Goal: Task Accomplishment & Management: Manage account settings

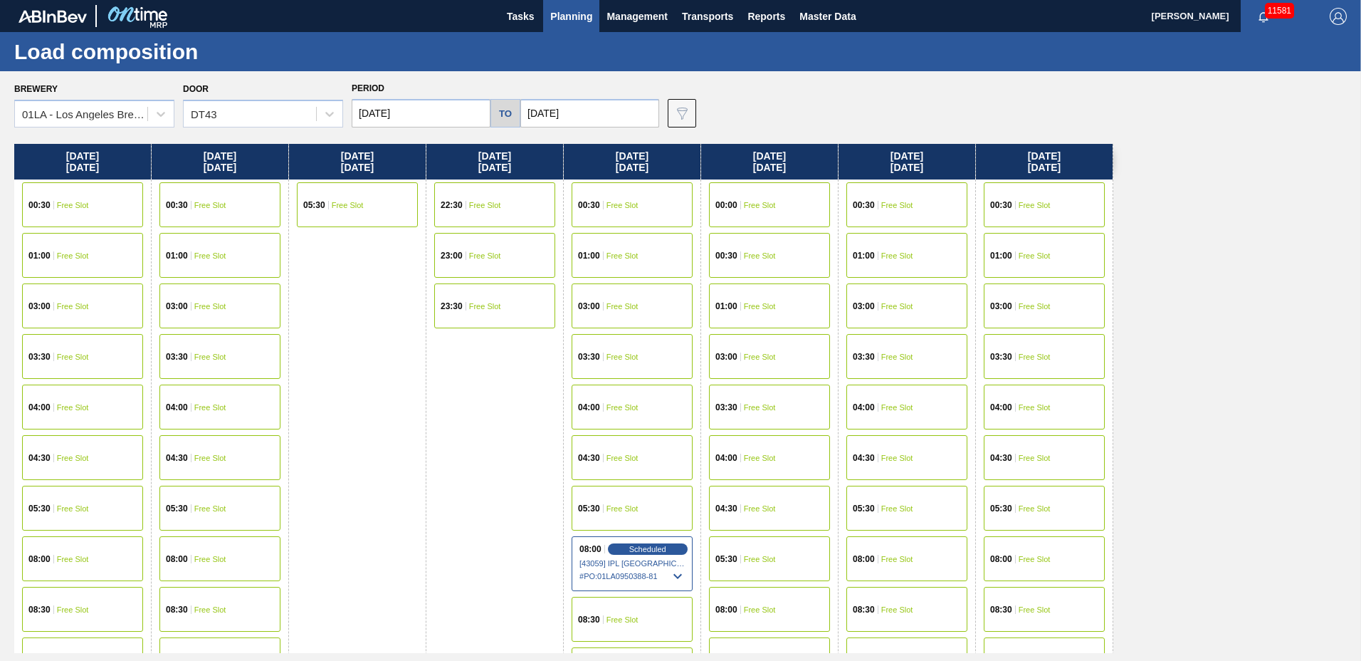
click at [384, 112] on input "[DATE]" at bounding box center [421, 113] width 139 height 28
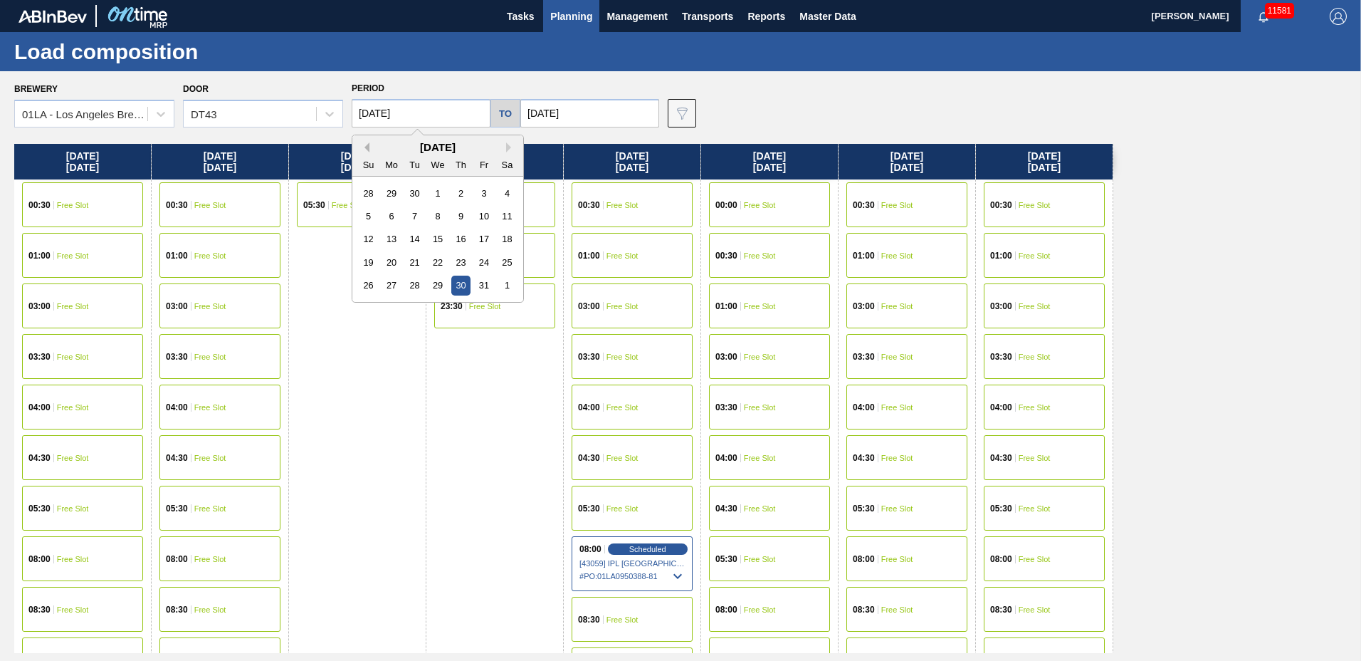
click at [366, 147] on button "Previous Month" at bounding box center [364, 147] width 10 height 10
click at [394, 281] on div "29" at bounding box center [391, 284] width 19 height 19
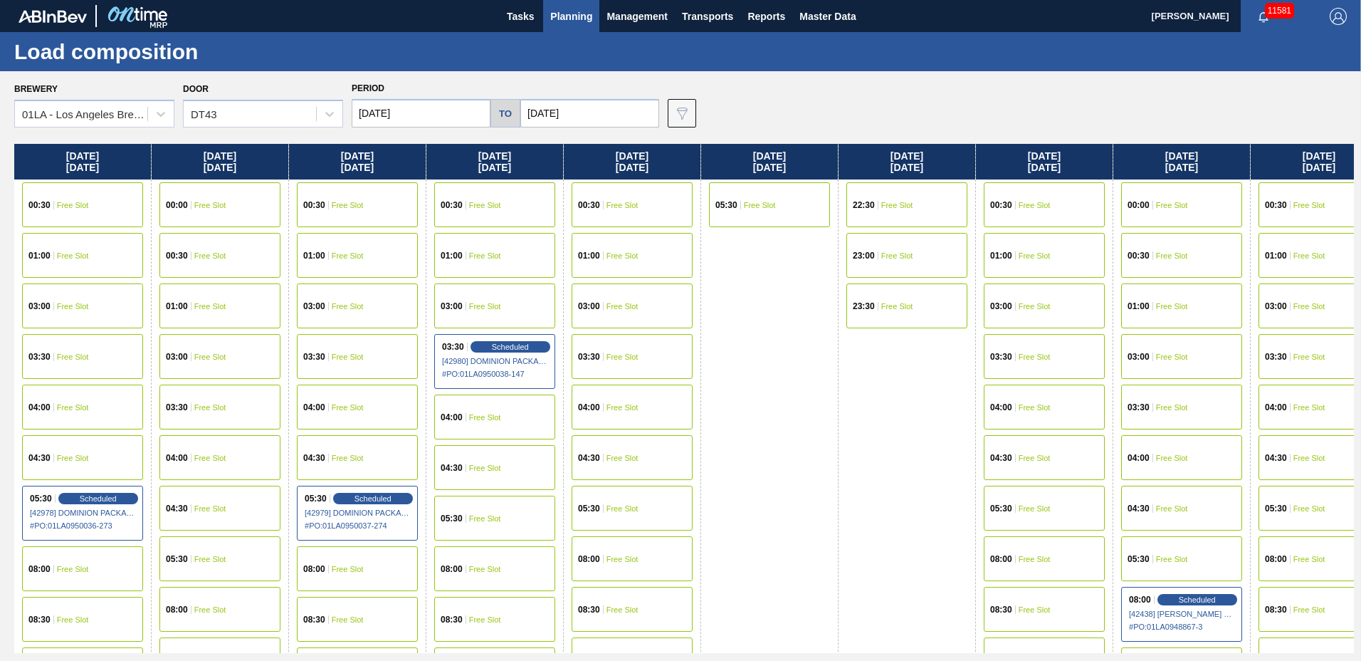
click at [413, 115] on input "[DATE]" at bounding box center [421, 113] width 139 height 28
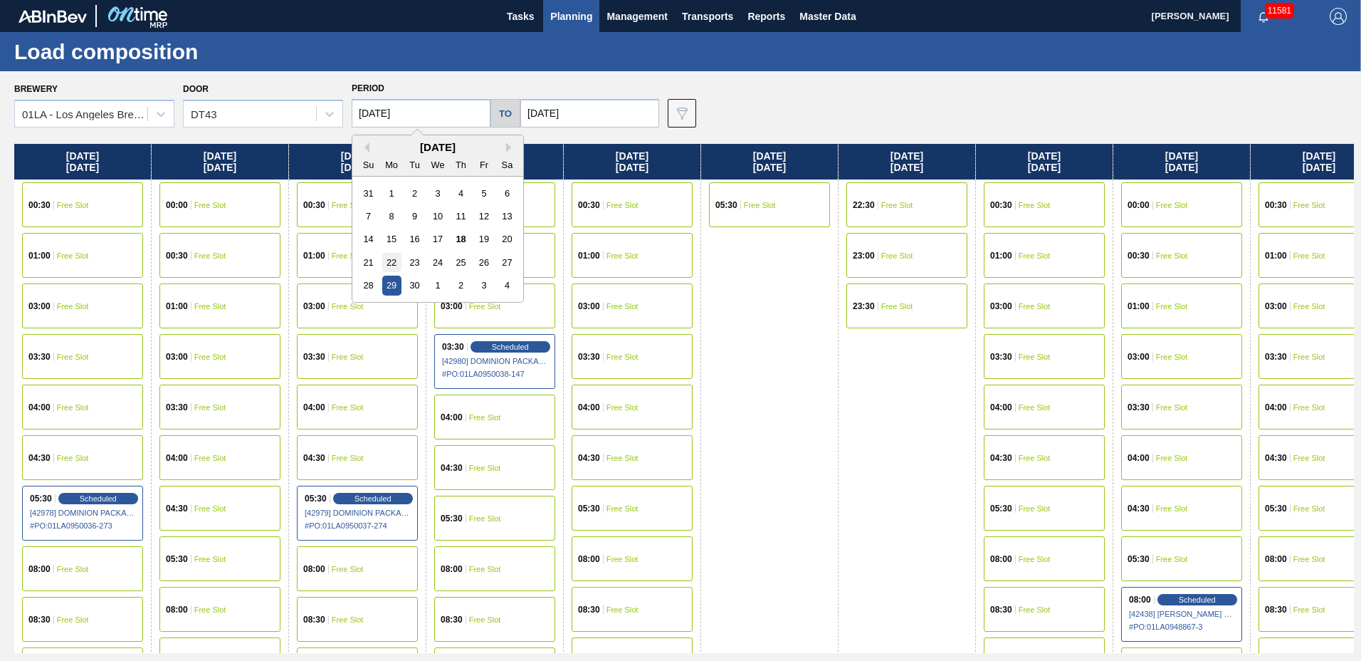
click at [385, 263] on div "22" at bounding box center [391, 262] width 19 height 19
type input "[DATE]"
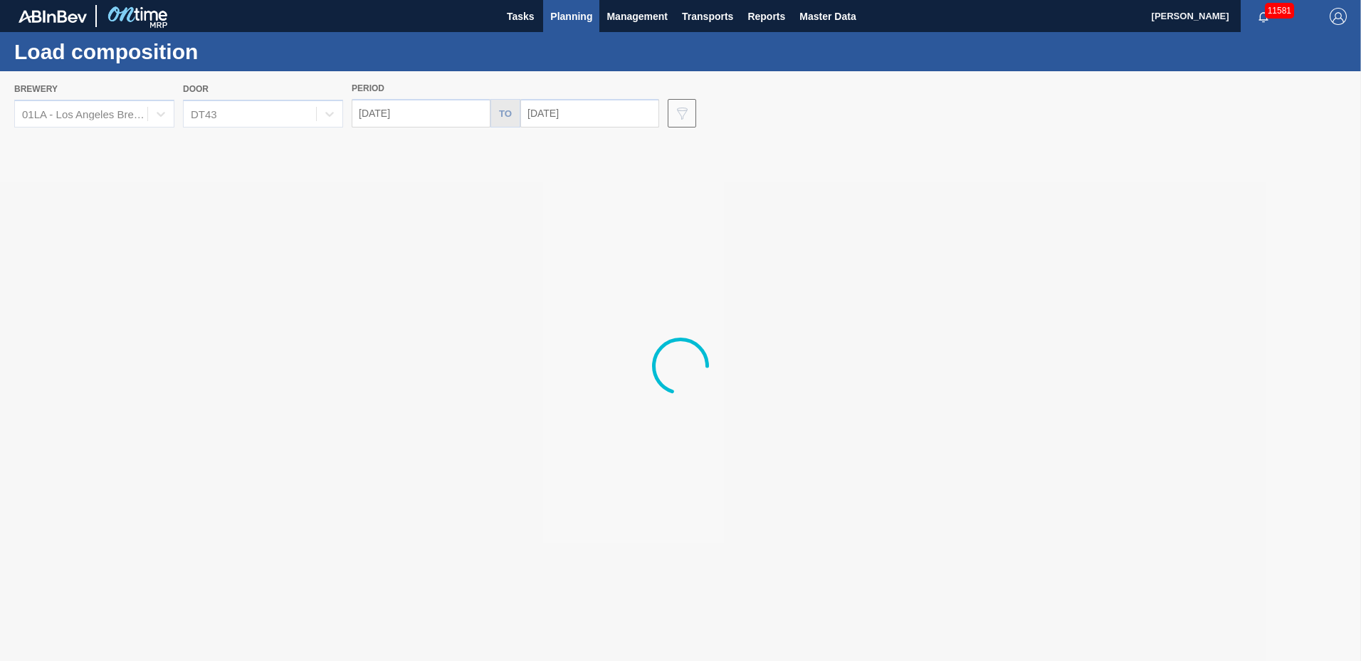
click at [540, 115] on input "[DATE]" at bounding box center [589, 113] width 139 height 28
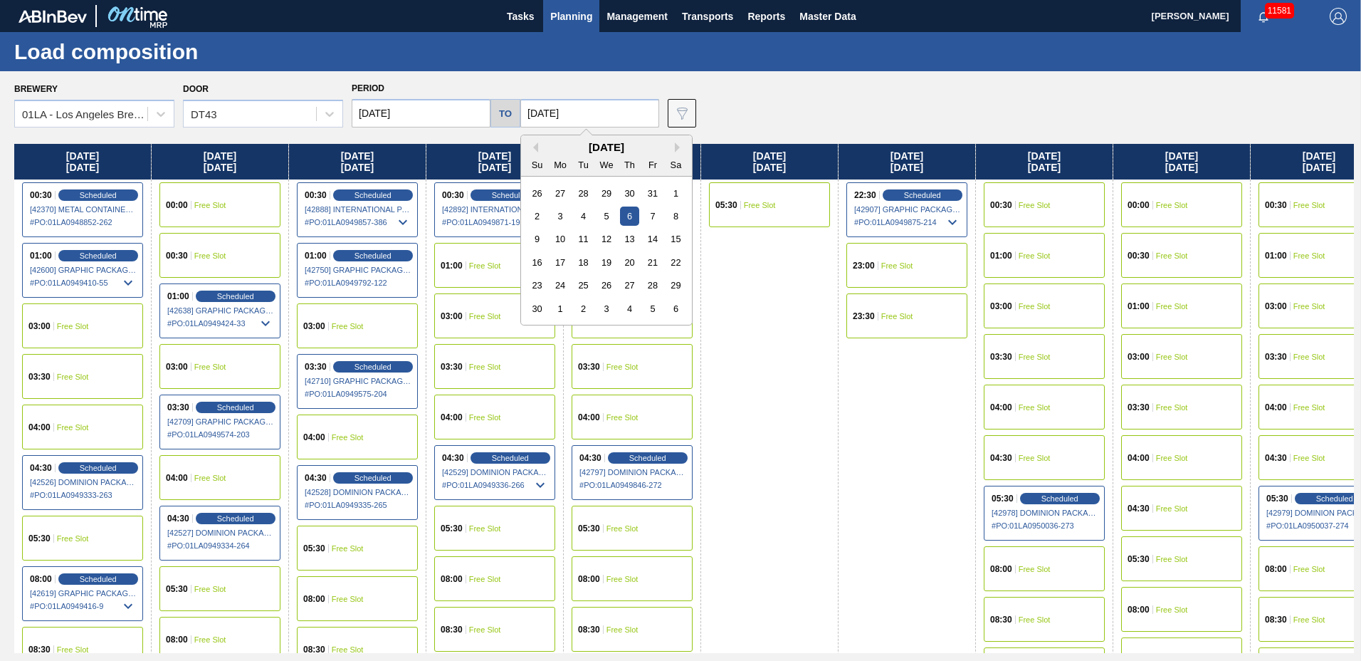
click at [540, 115] on input "[DATE]" at bounding box center [589, 113] width 139 height 28
click at [535, 144] on div "[DATE]" at bounding box center [606, 147] width 171 height 12
click at [534, 149] on div "Previous Month Next Month [DATE] Su Mo Tu We Th Fr Sa 26 27 28 29 30 31 1 2 3 4…" at bounding box center [606, 230] width 172 height 191
click at [535, 148] on div "[DATE]" at bounding box center [606, 147] width 171 height 12
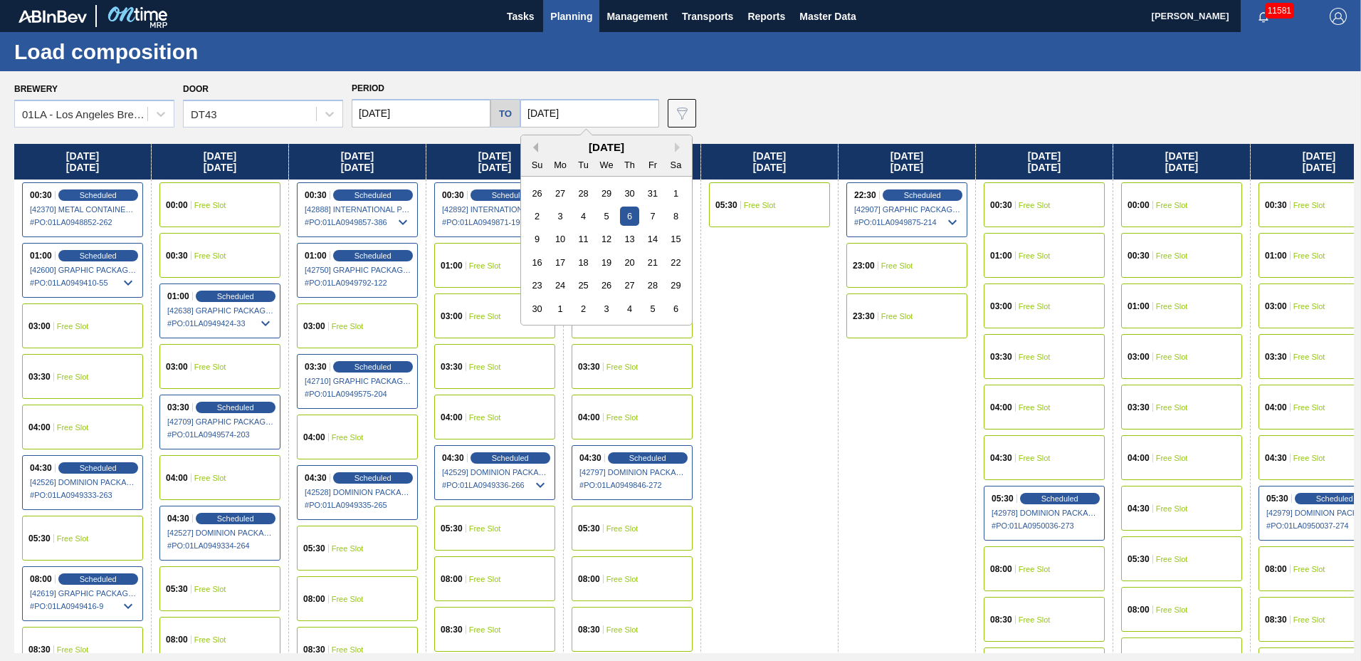
click at [530, 145] on button "Previous Month" at bounding box center [533, 147] width 10 height 10
click at [582, 284] on div "30" at bounding box center [583, 284] width 19 height 19
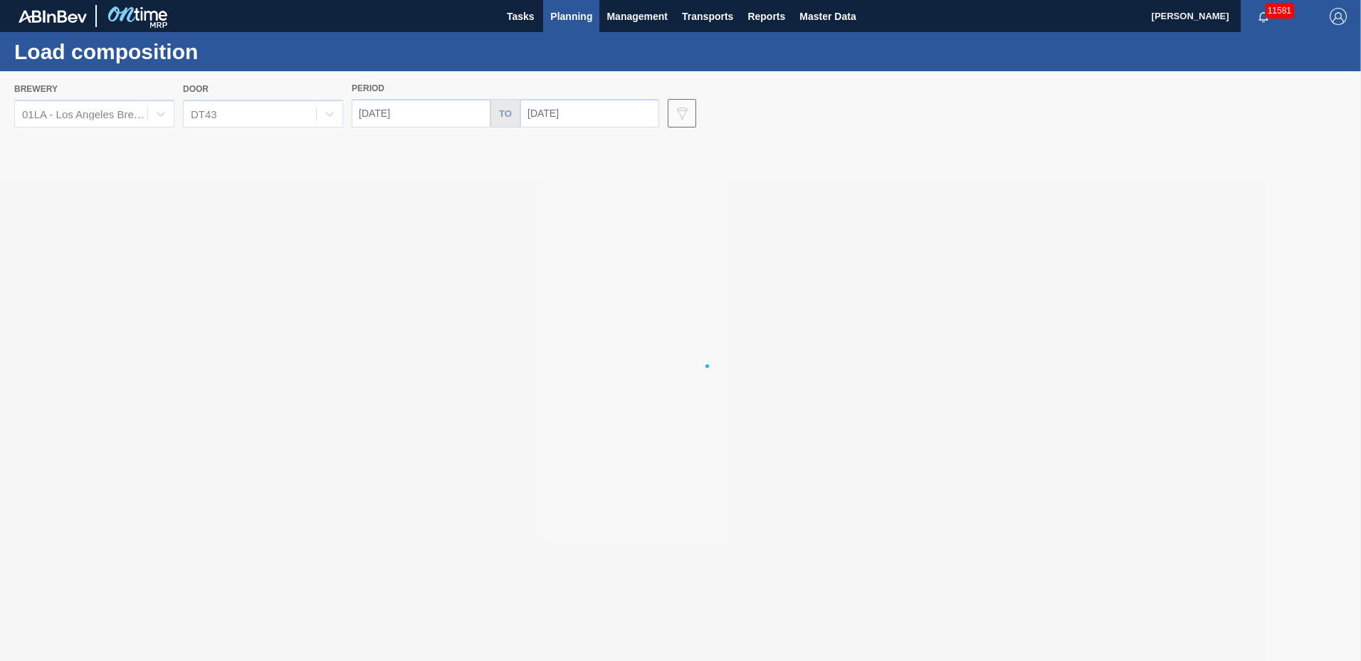
type input "[DATE]"
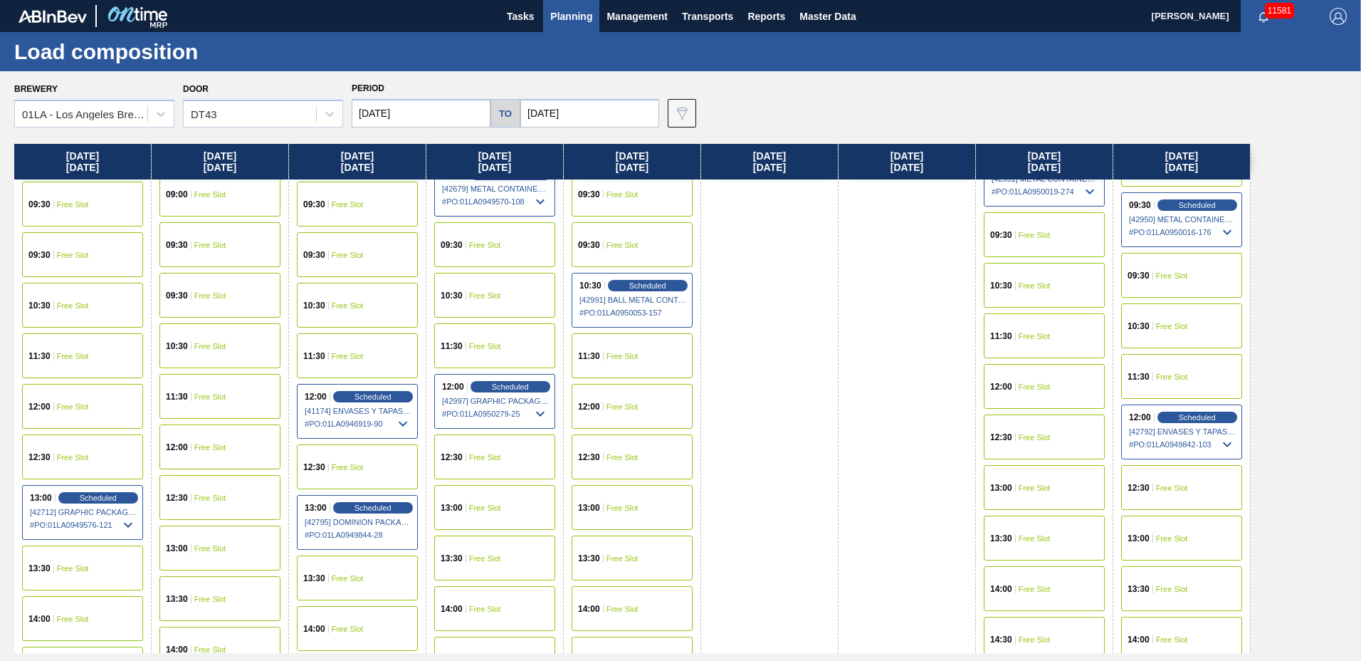
scroll to position [1091, 0]
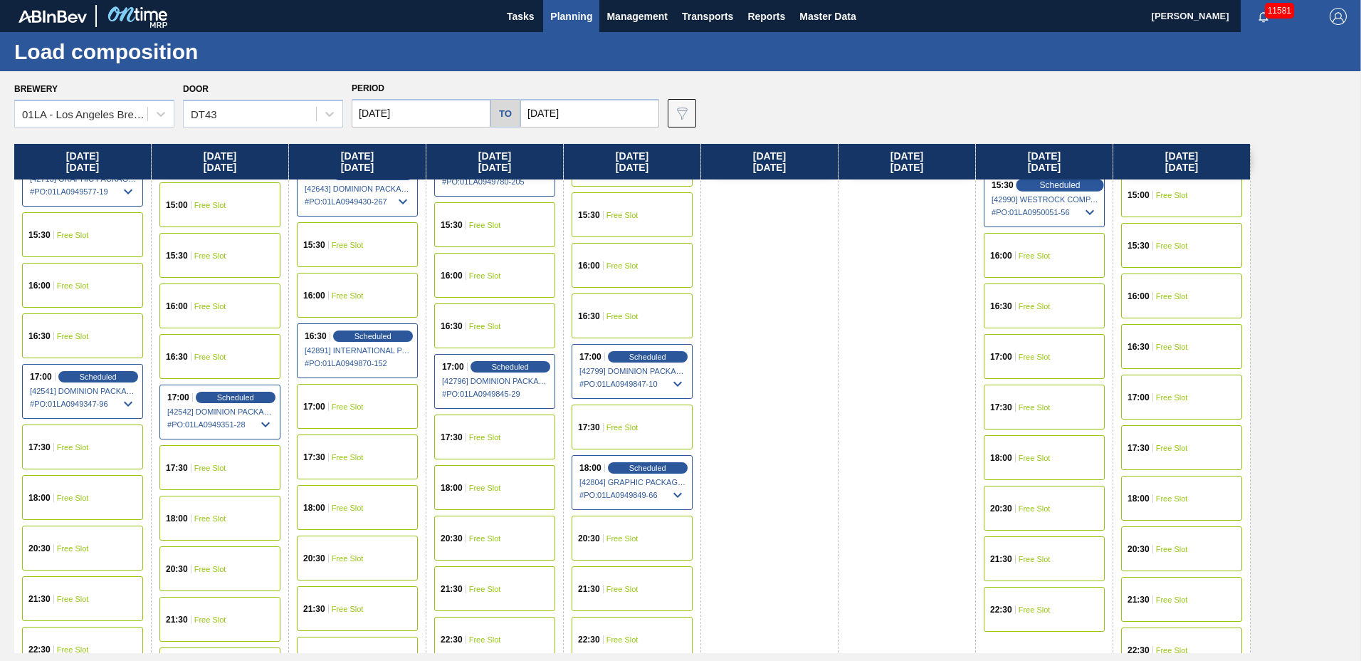
click at [1039, 183] on span "Scheduled" at bounding box center [1059, 184] width 41 height 9
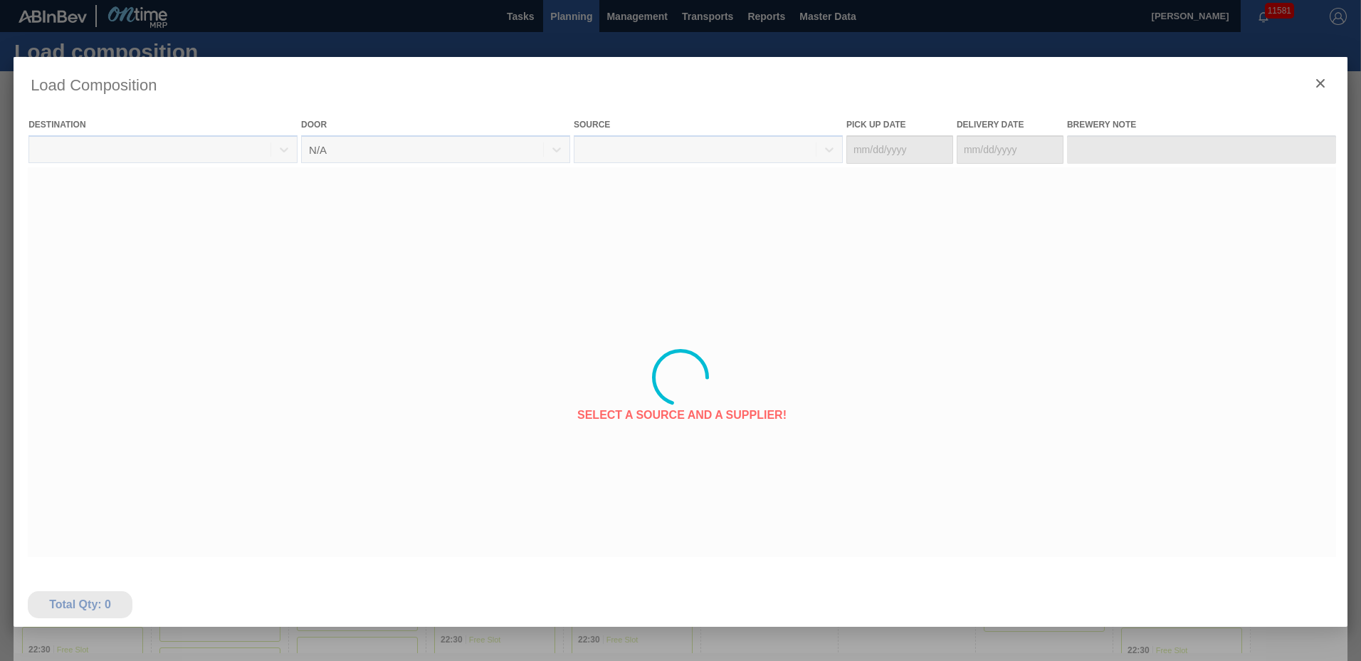
type Date "[DATE]"
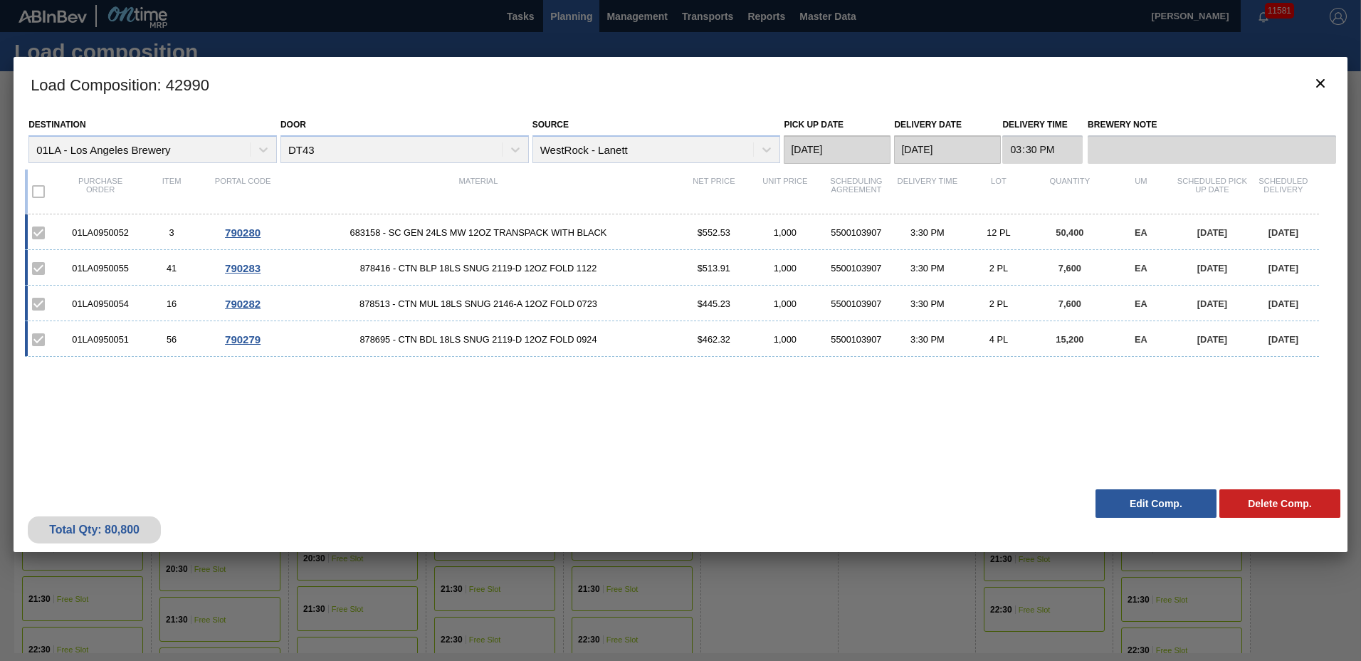
click at [1160, 500] on button "Edit Comp." at bounding box center [1155, 503] width 121 height 28
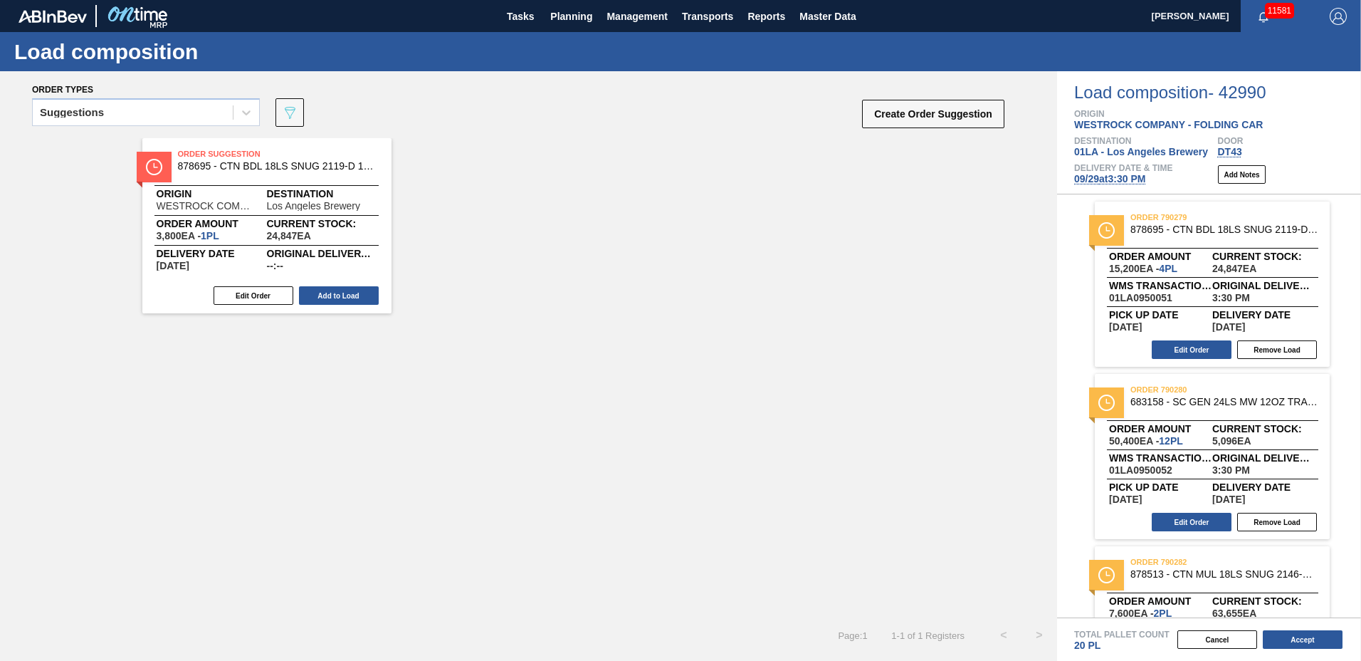
click at [1124, 177] on span "[DATE] 3:30 PM" at bounding box center [1109, 178] width 71 height 11
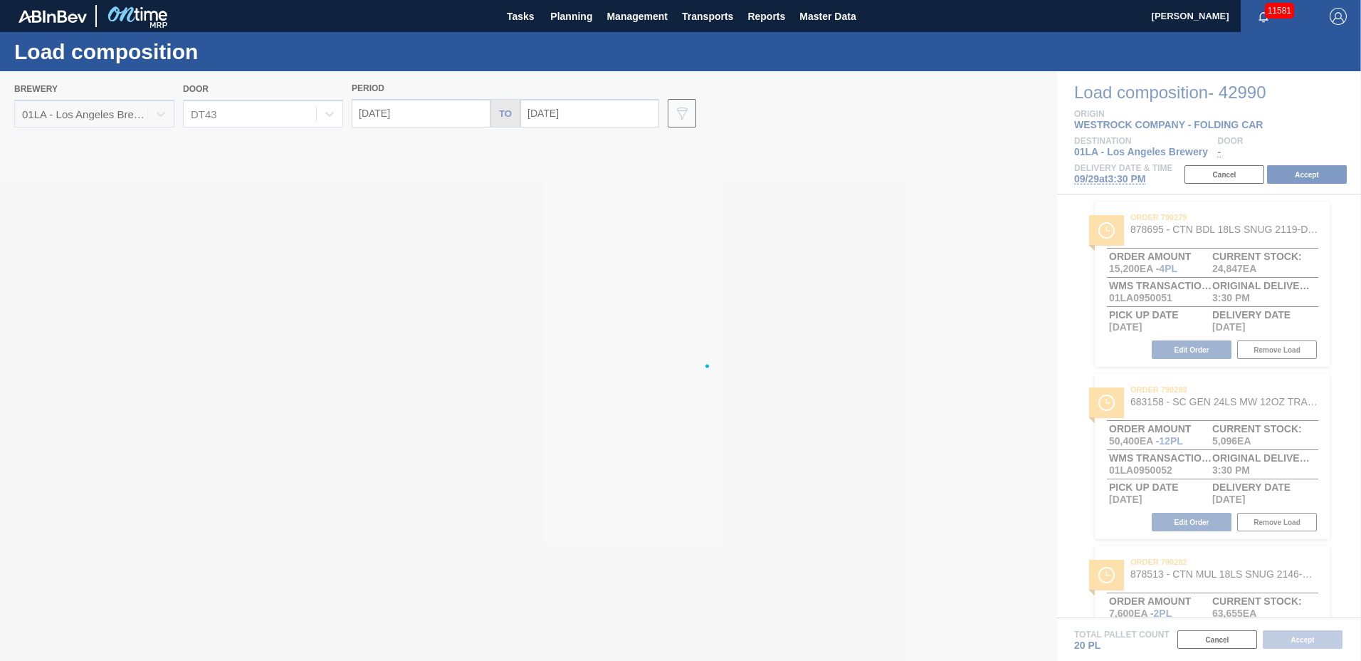
type input "[DATE]"
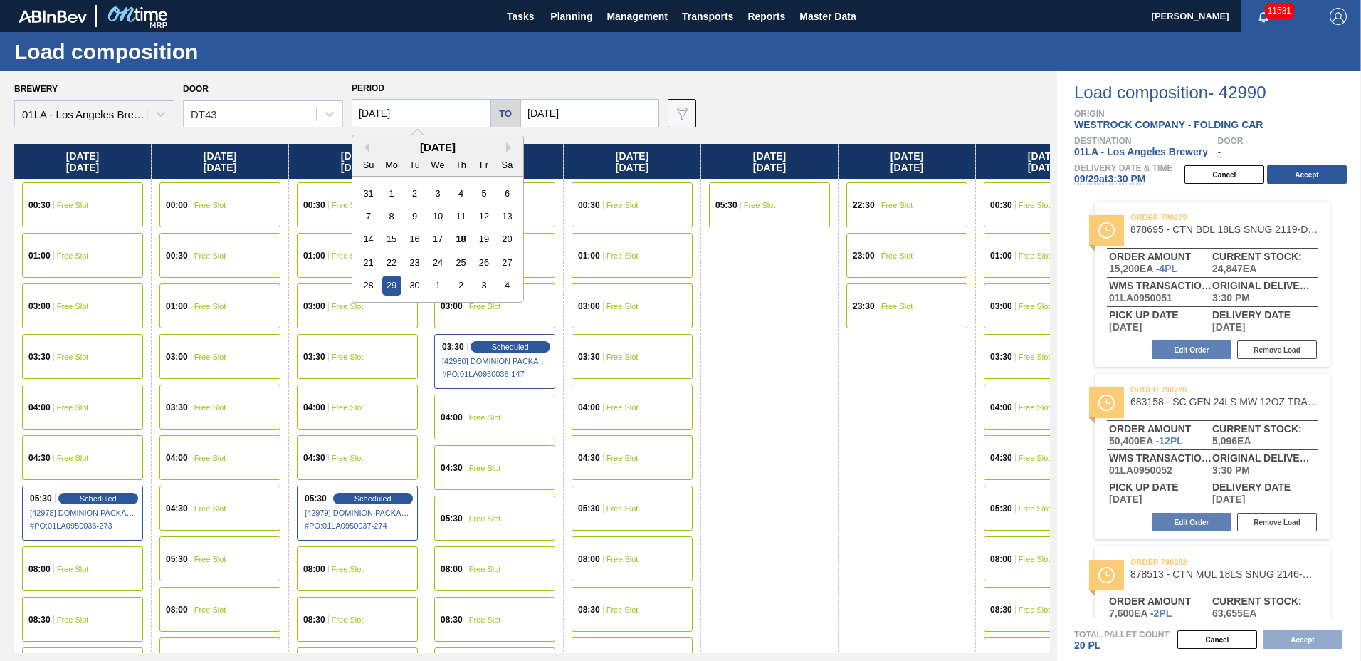
drag, startPoint x: 410, startPoint y: 100, endPoint x: 411, endPoint y: 124, distance: 23.5
click at [411, 100] on input "[DATE]" at bounding box center [421, 113] width 139 height 28
click at [389, 266] on div "22" at bounding box center [391, 262] width 19 height 19
type input "[DATE]"
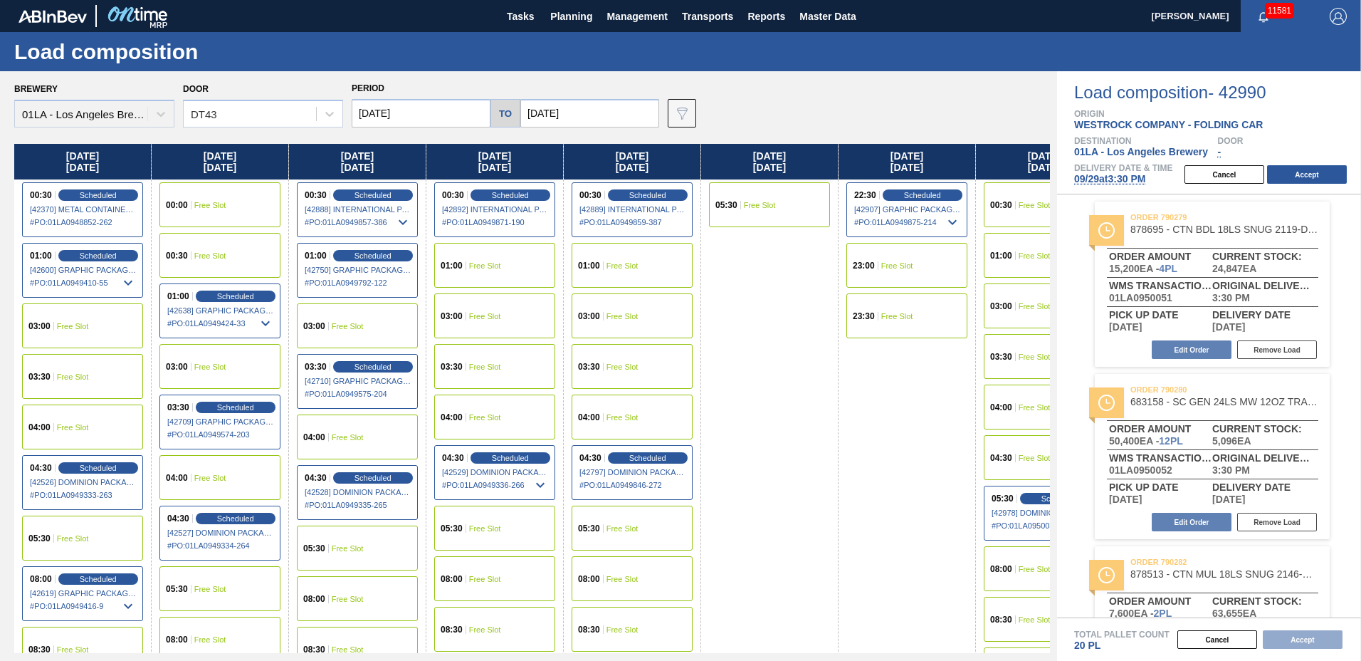
scroll to position [1091, 0]
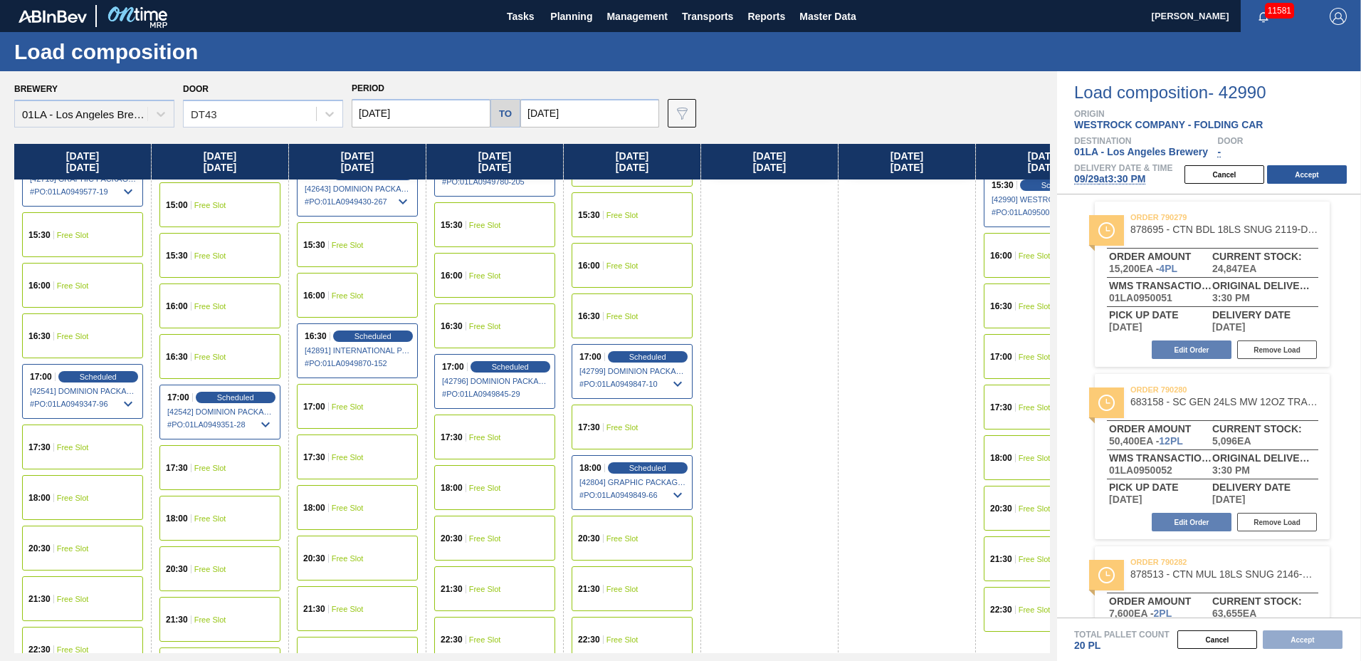
click at [80, 487] on div "18:00 Free Slot" at bounding box center [82, 497] width 121 height 45
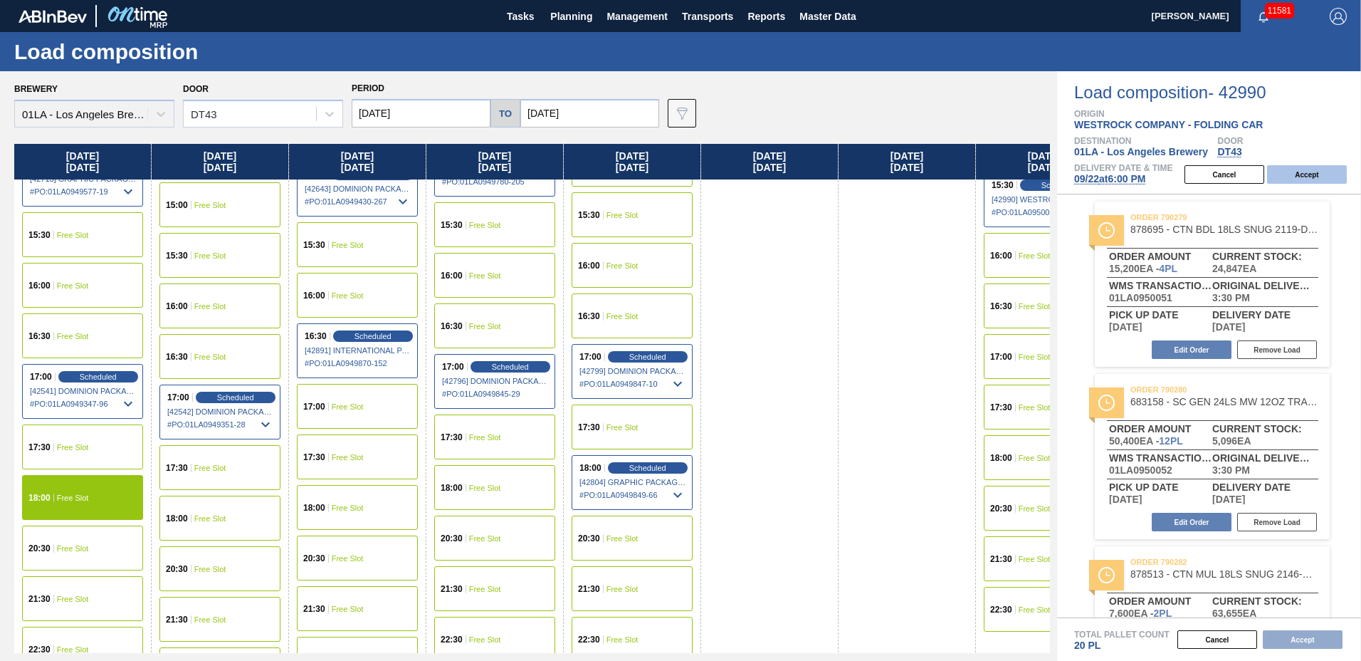
click at [1297, 175] on button "Accept" at bounding box center [1307, 174] width 80 height 19
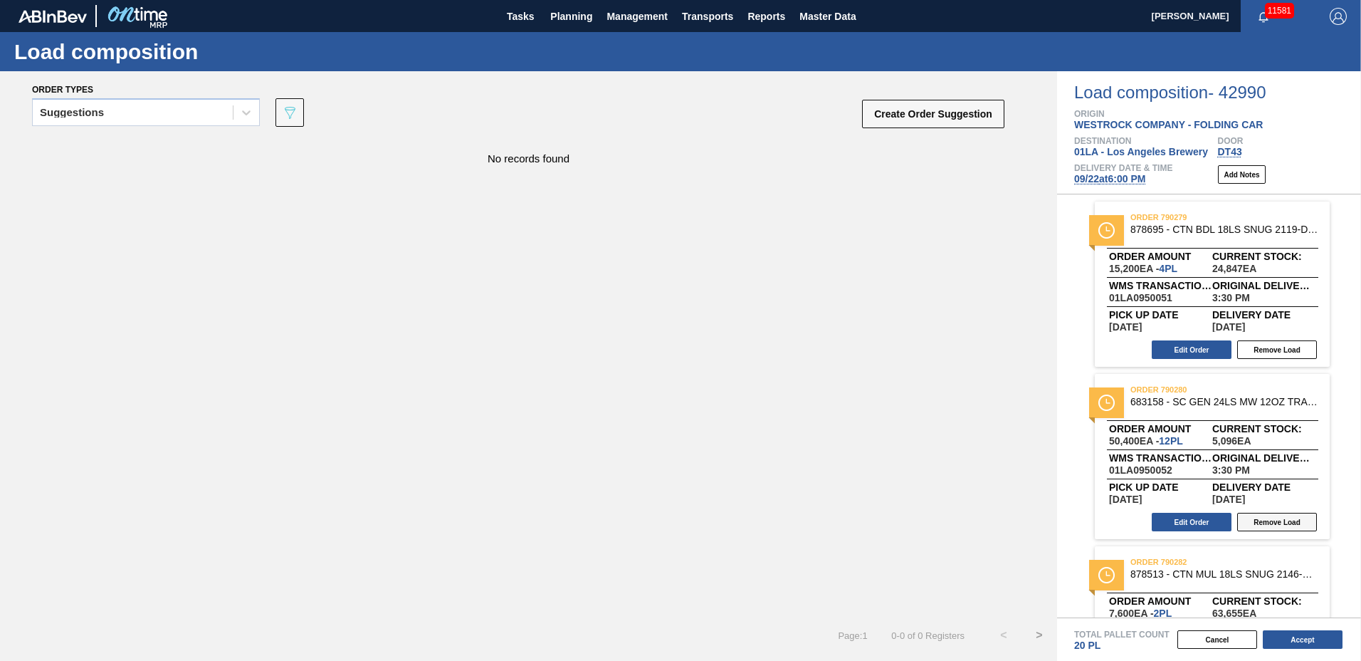
drag, startPoint x: 1264, startPoint y: 514, endPoint x: 1265, endPoint y: 525, distance: 10.7
click at [1265, 515] on button "Remove Load" at bounding box center [1277, 521] width 80 height 19
click at [1179, 347] on button "Edit Order" at bounding box center [1192, 349] width 80 height 19
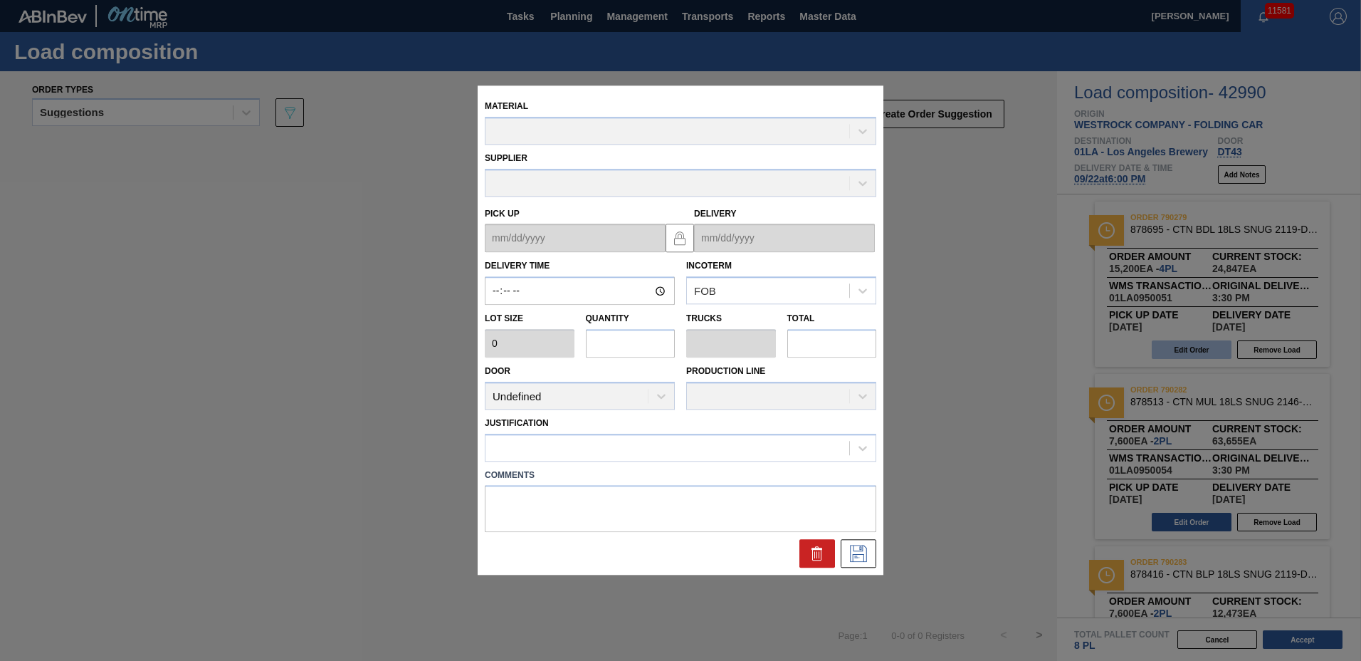
type input "15:30:00"
type input "3,800"
type input "4"
type input "0.2"
type input "15,200"
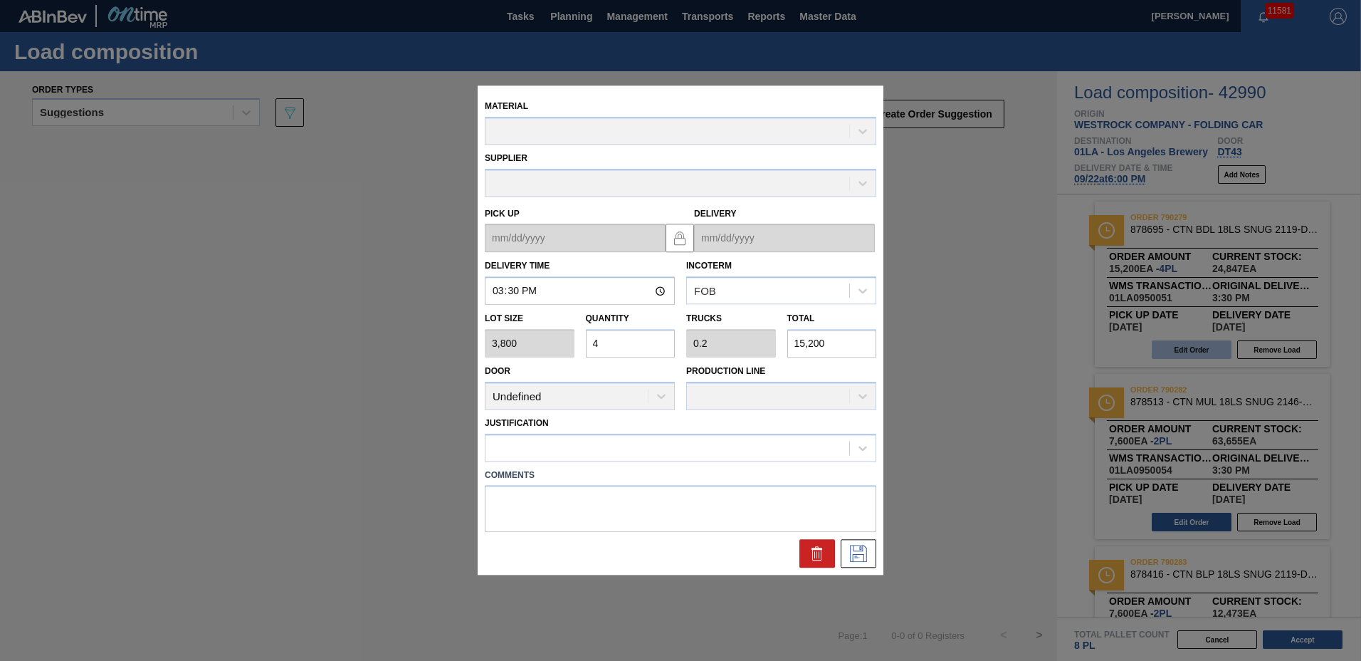
type up "[DATE]"
type input "[DATE]"
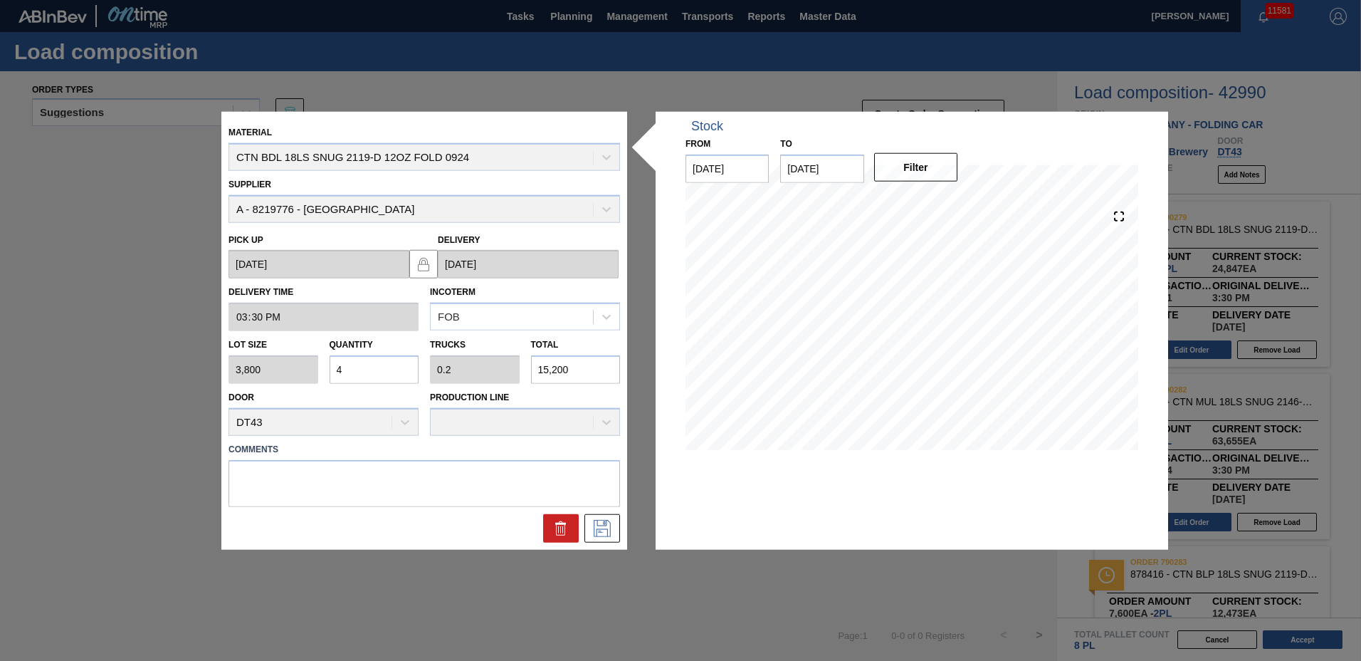
click at [371, 372] on input "4" at bounding box center [375, 369] width 90 height 28
type input "0"
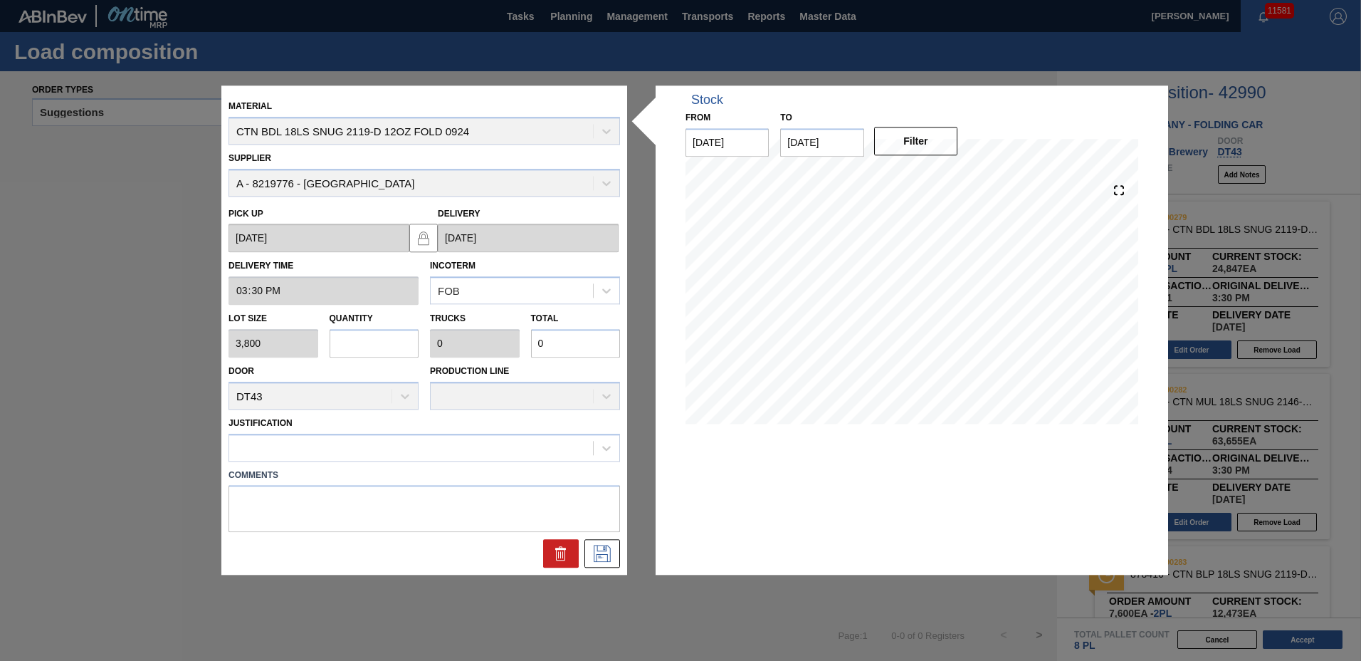
type input "1"
type input "0.05"
type input "3,800"
type input "10"
type input "0.5"
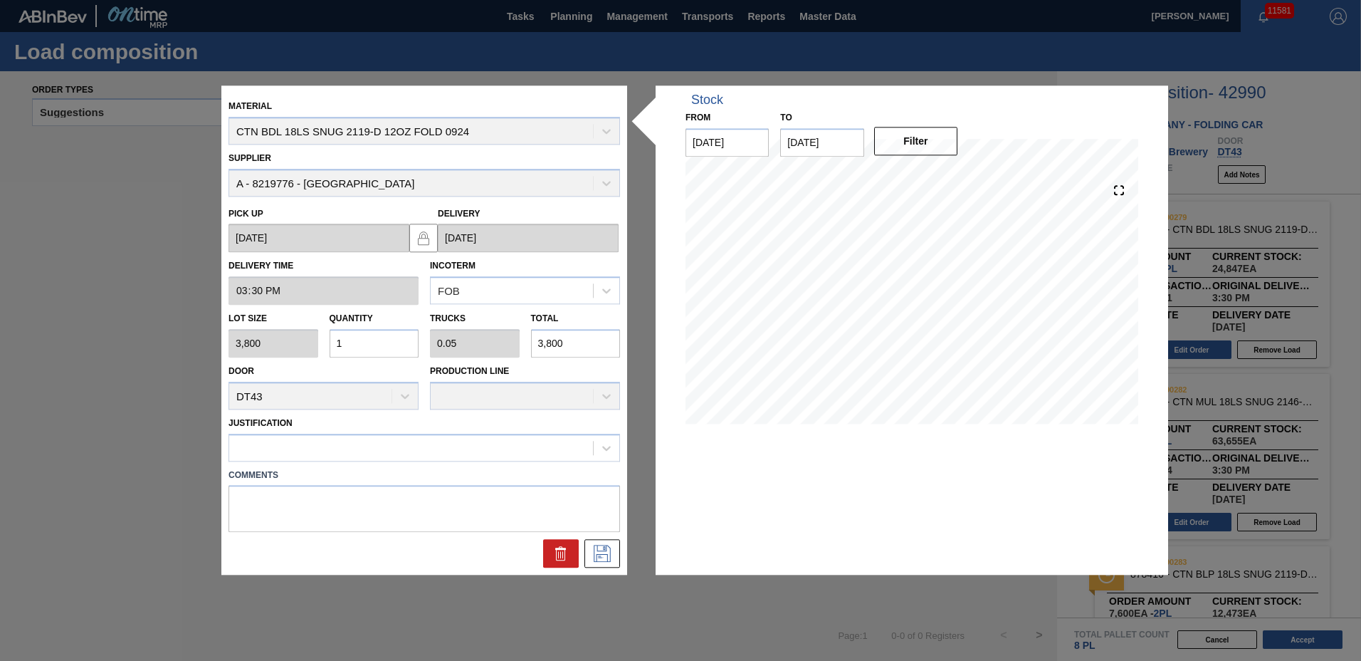
type input "38,000"
type input "10"
click at [331, 438] on div at bounding box center [411, 447] width 364 height 21
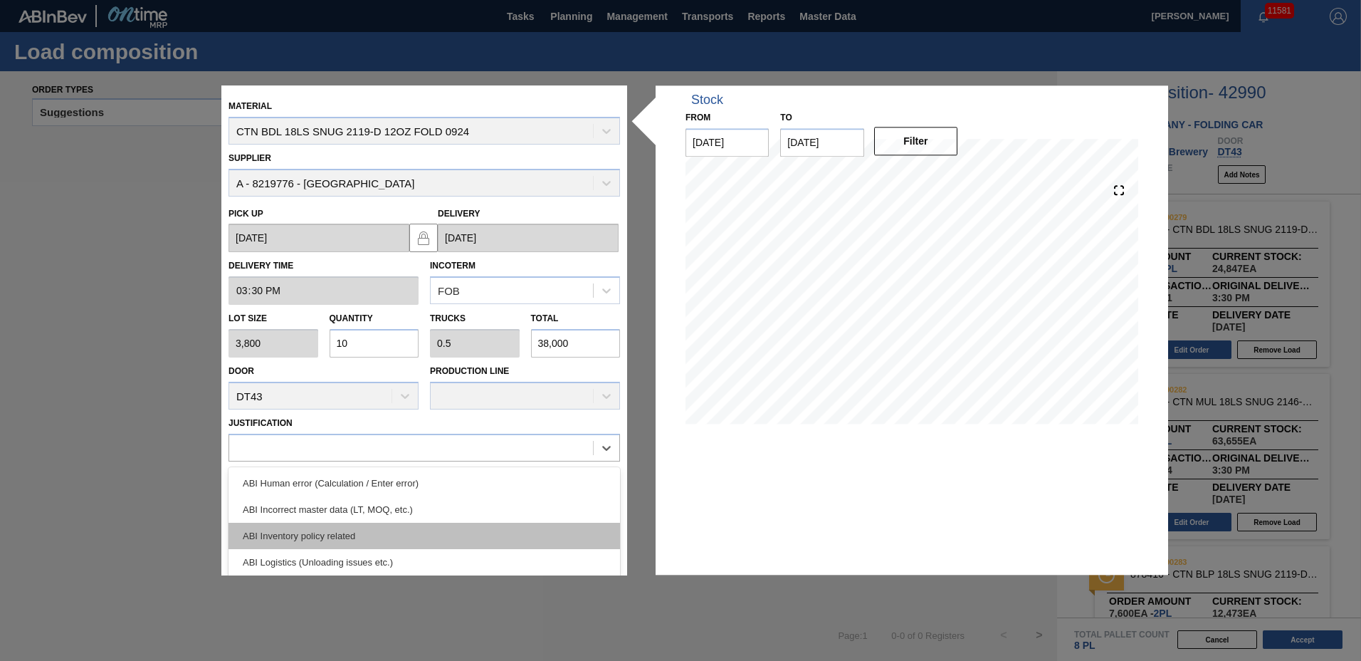
click at [349, 537] on div "ABI Inventory policy related" at bounding box center [423, 535] width 391 height 26
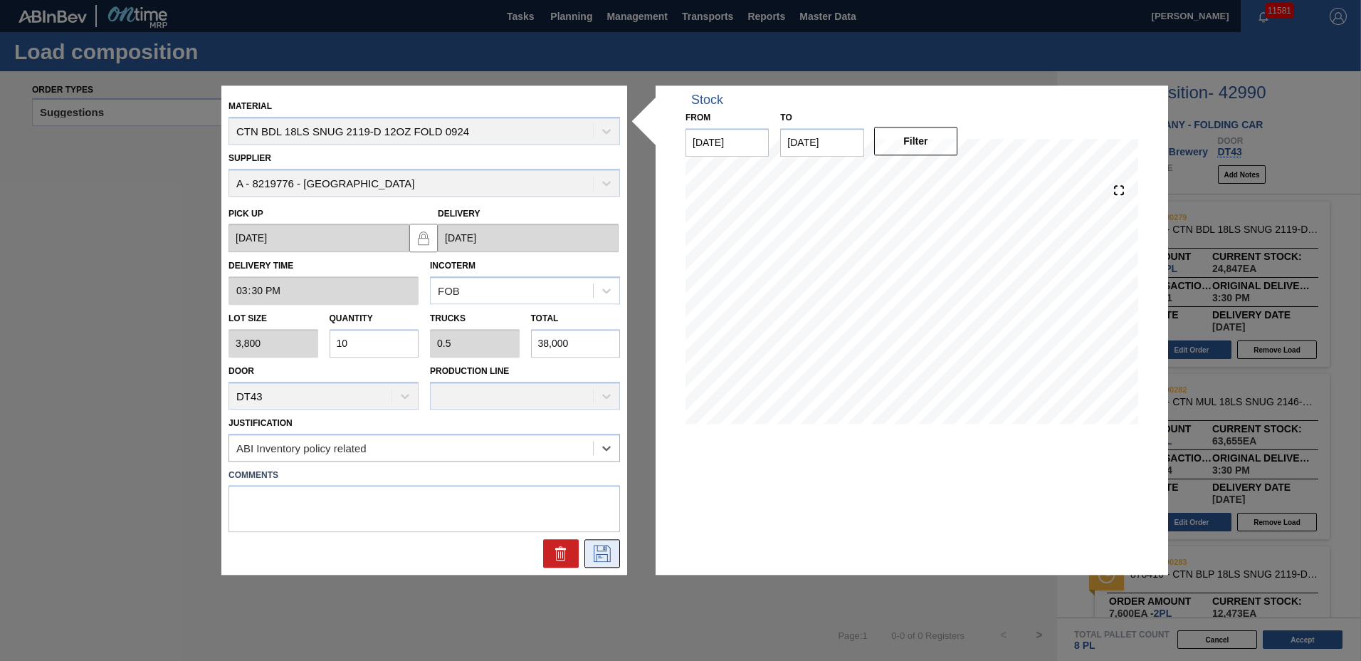
click at [598, 547] on icon at bounding box center [602, 553] width 23 height 17
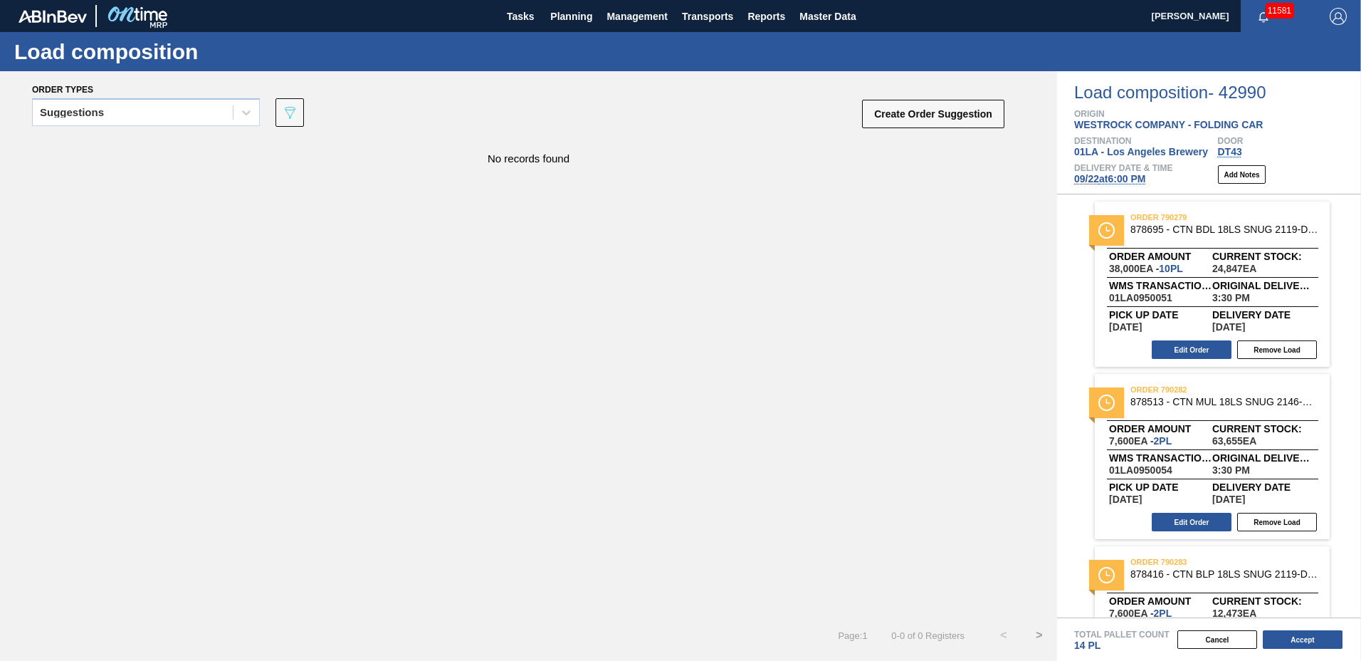
scroll to position [101, 0]
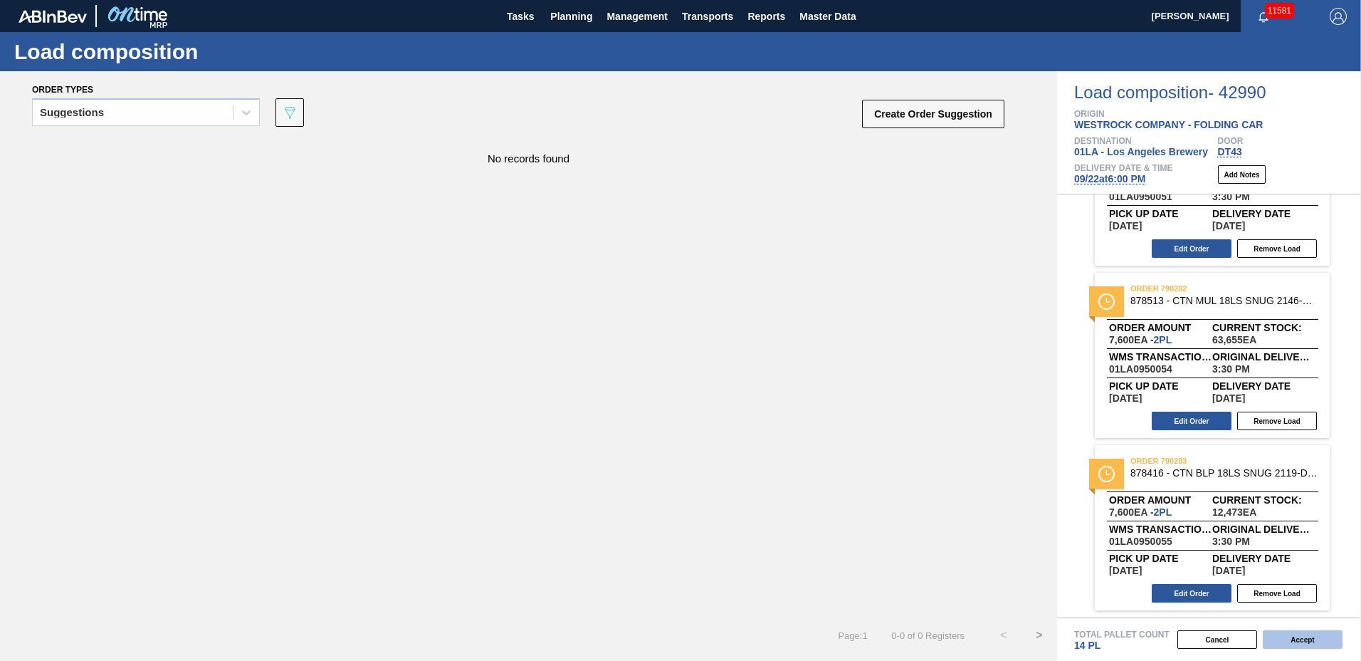
click at [1293, 641] on button "Accept" at bounding box center [1303, 639] width 80 height 19
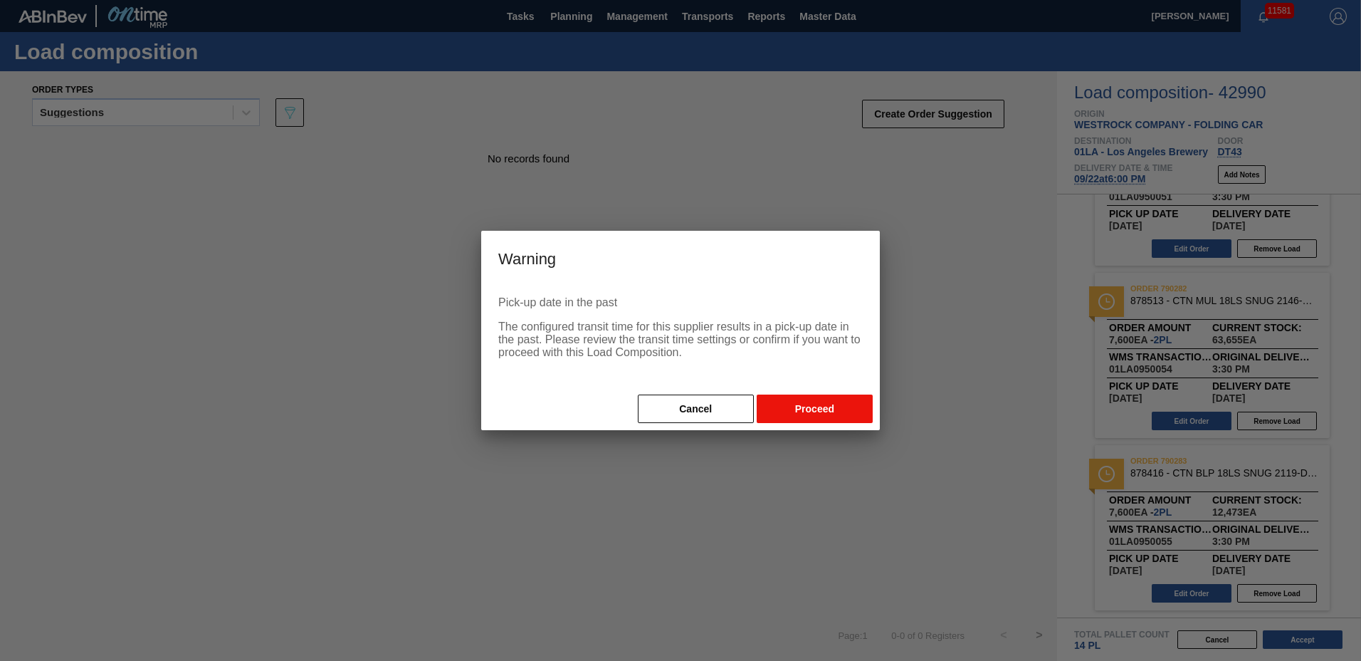
click at [833, 405] on button "Proceed" at bounding box center [815, 408] width 116 height 28
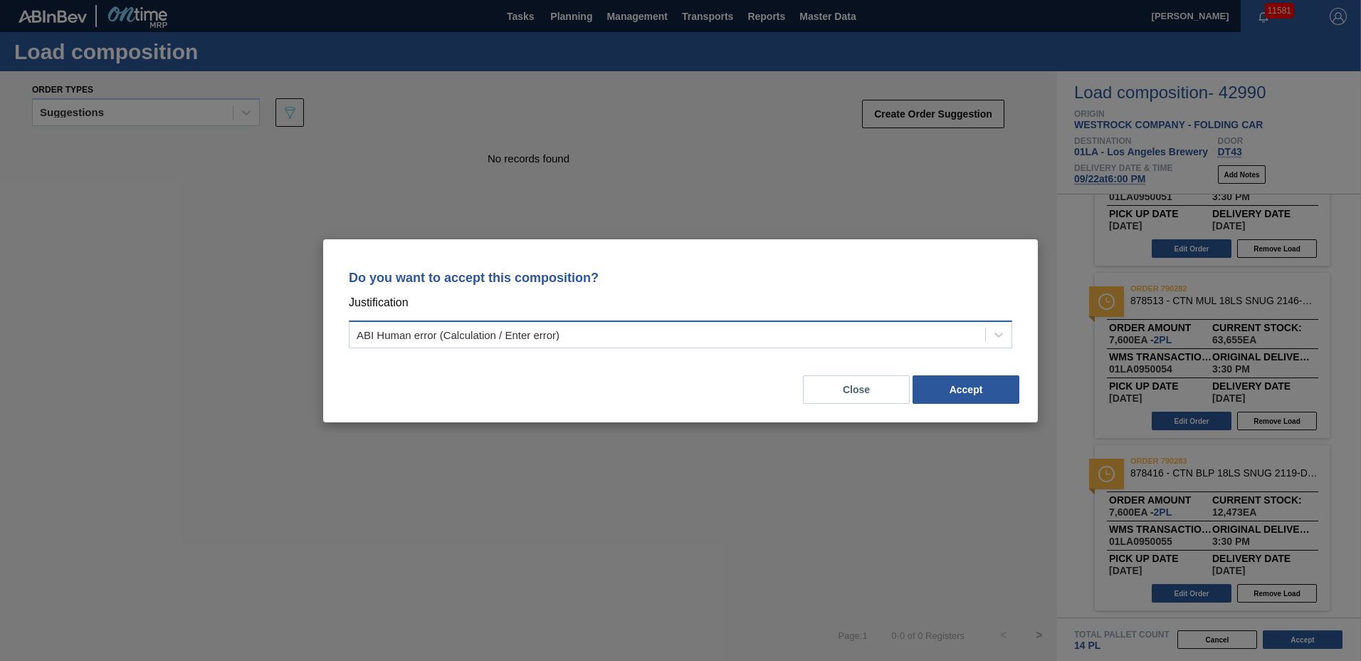
click at [636, 338] on div "ABI Human error (Calculation / Enter error)" at bounding box center [667, 334] width 636 height 21
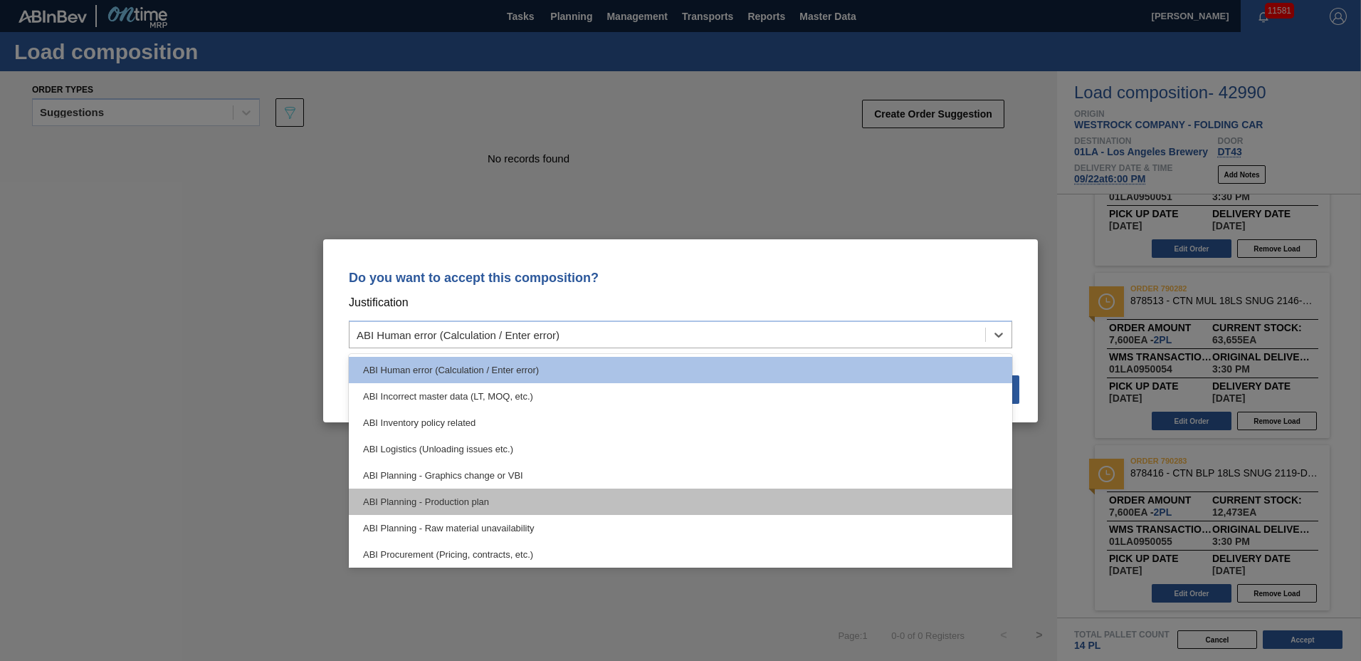
click at [561, 495] on div "ABI Planning - Production plan" at bounding box center [680, 501] width 663 height 26
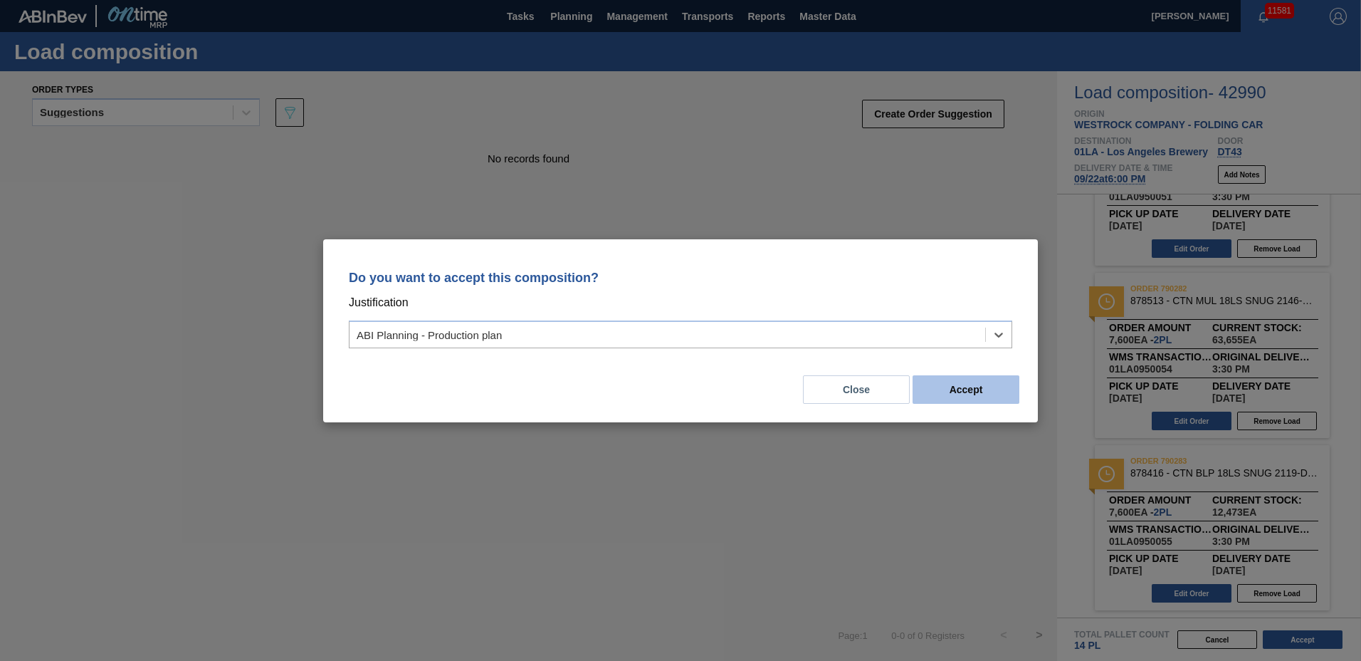
click at [948, 389] on button "Accept" at bounding box center [966, 389] width 107 height 28
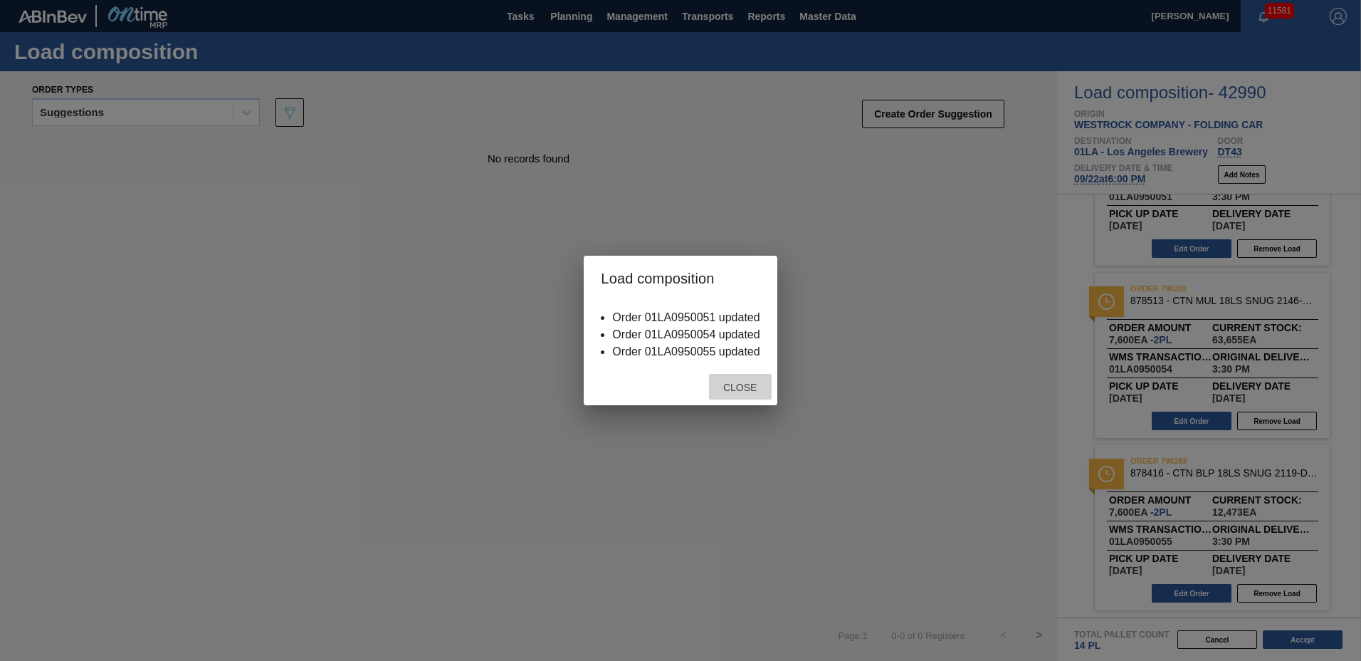
click at [740, 392] on span "Close" at bounding box center [740, 387] width 56 height 11
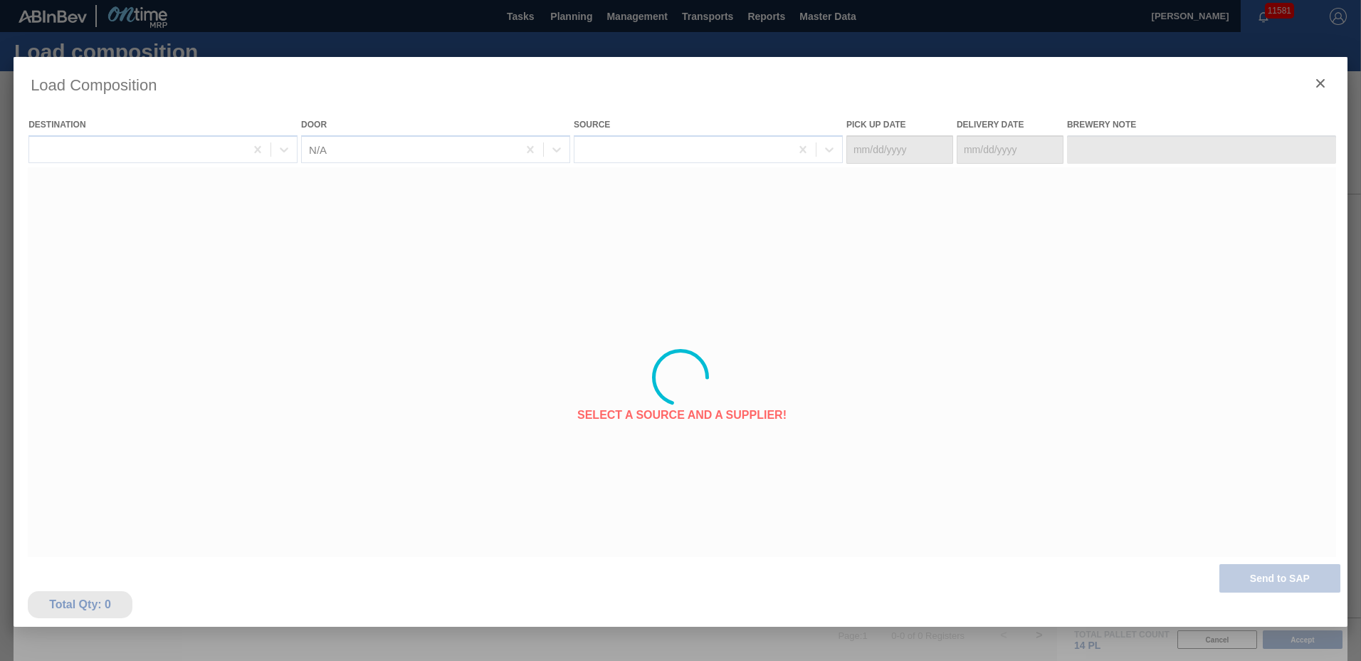
type Date "[DATE]"
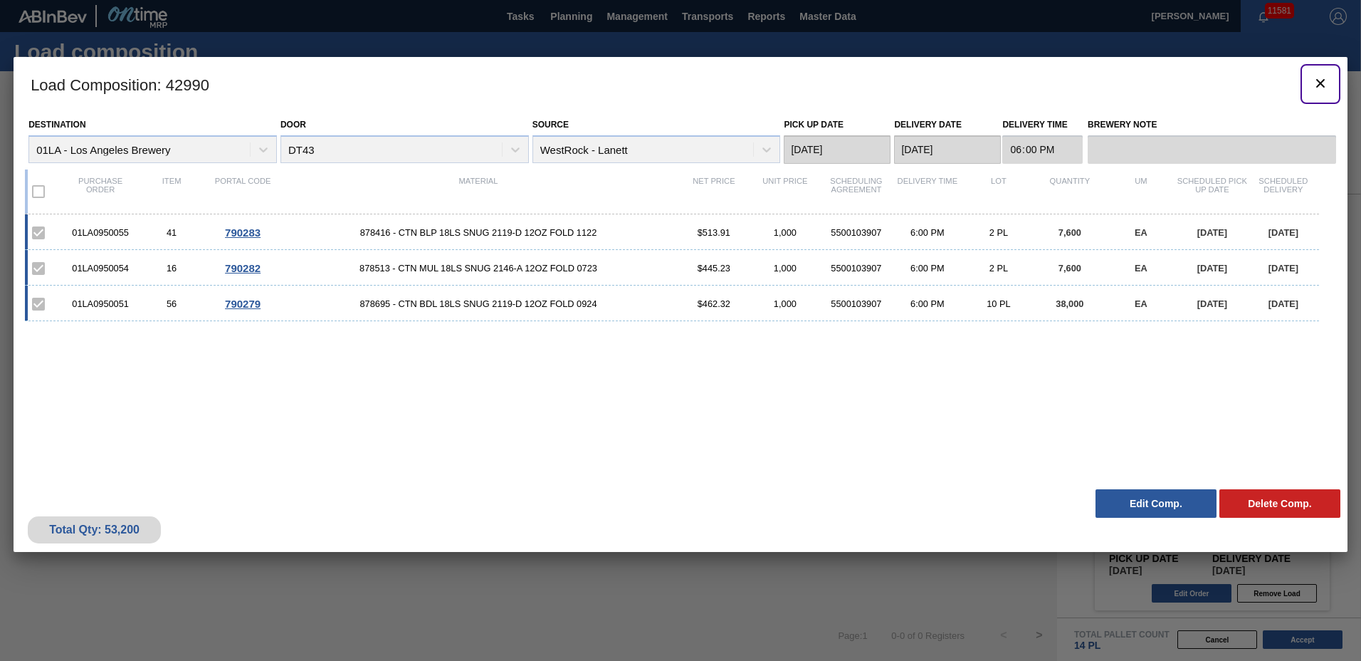
click at [1323, 82] on icon "botão de ícone" at bounding box center [1320, 83] width 17 height 17
